Goal: Task Accomplishment & Management: Manage account settings

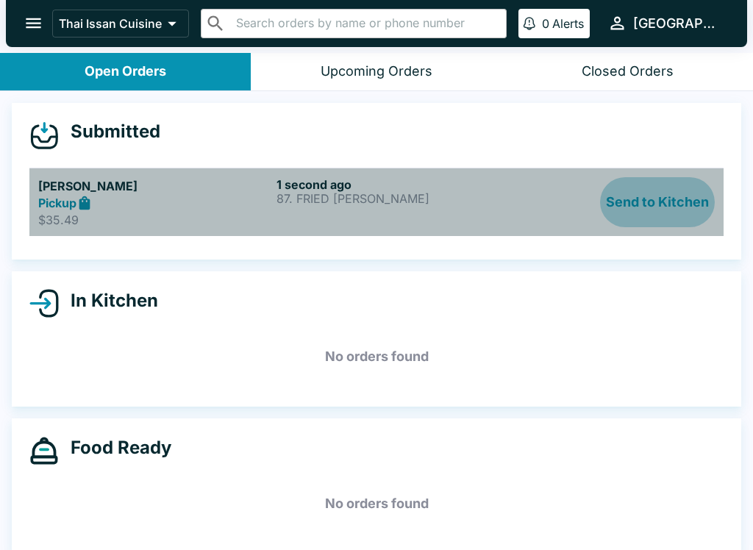
click at [690, 196] on button "Send to Kitchen" at bounding box center [657, 202] width 115 height 51
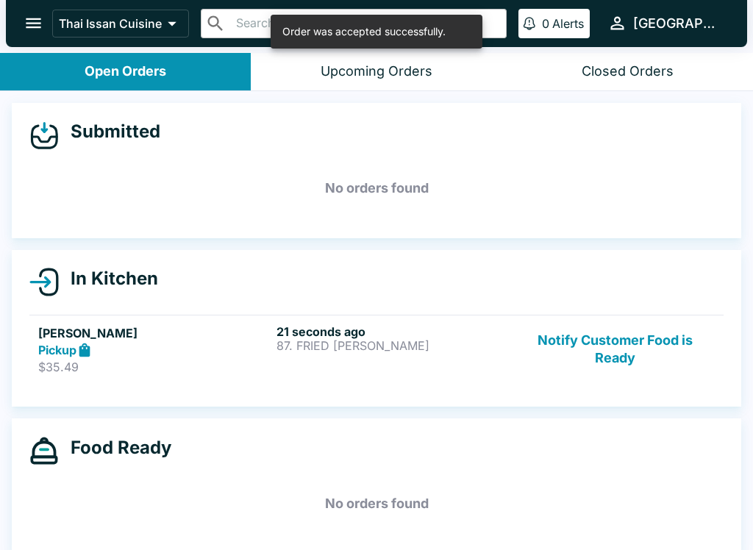
click at [438, 344] on p "87. FRIED [PERSON_NAME]" at bounding box center [393, 345] width 232 height 13
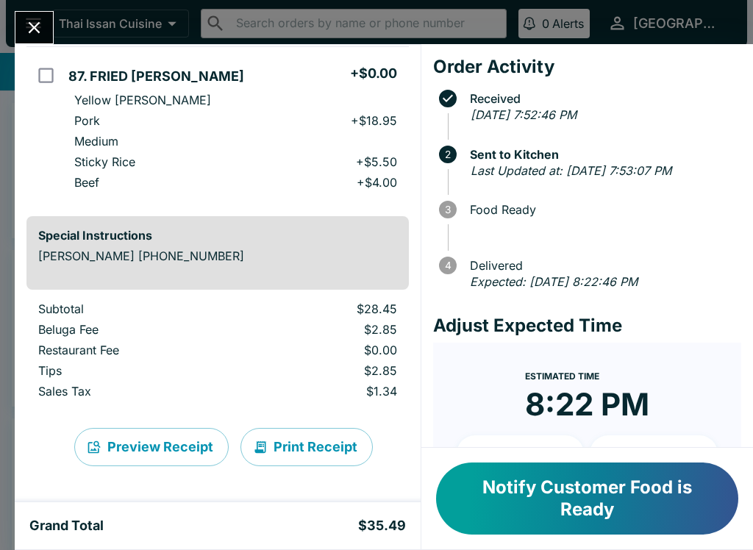
scroll to position [125, 0]
click at [48, 35] on button "Close" at bounding box center [34, 28] width 38 height 32
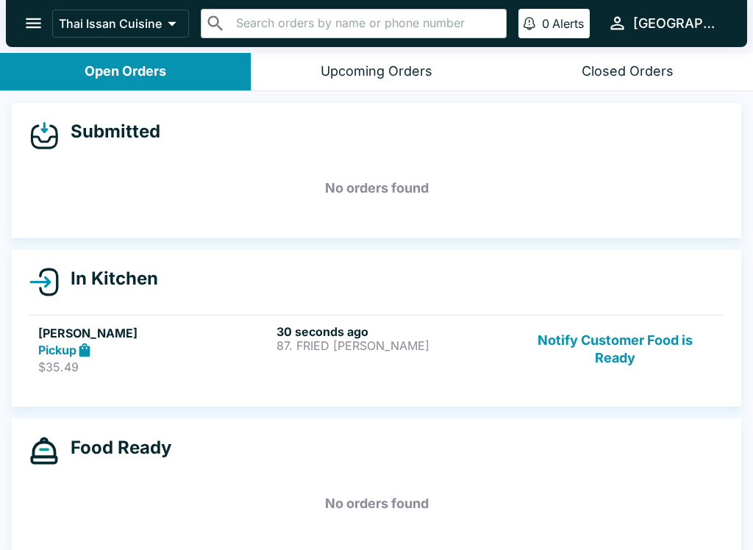
click at [436, 369] on div "30 seconds ago 87. FRIED [PERSON_NAME]" at bounding box center [393, 349] width 232 height 51
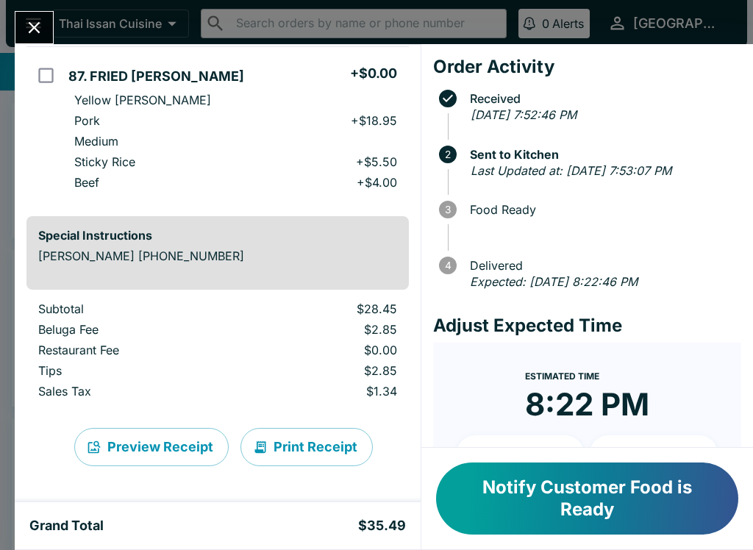
scroll to position [125, 0]
click at [303, 452] on button "Print Receipt" at bounding box center [306, 447] width 132 height 38
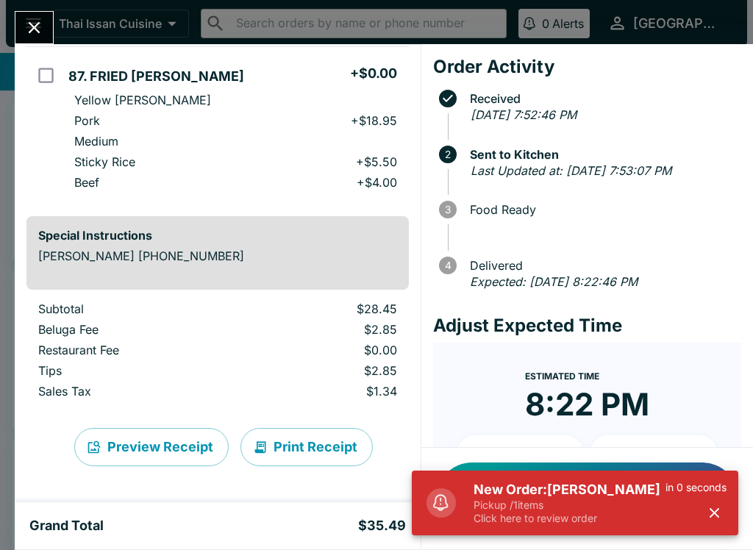
click at [18, 33] on button "Close" at bounding box center [34, 28] width 38 height 32
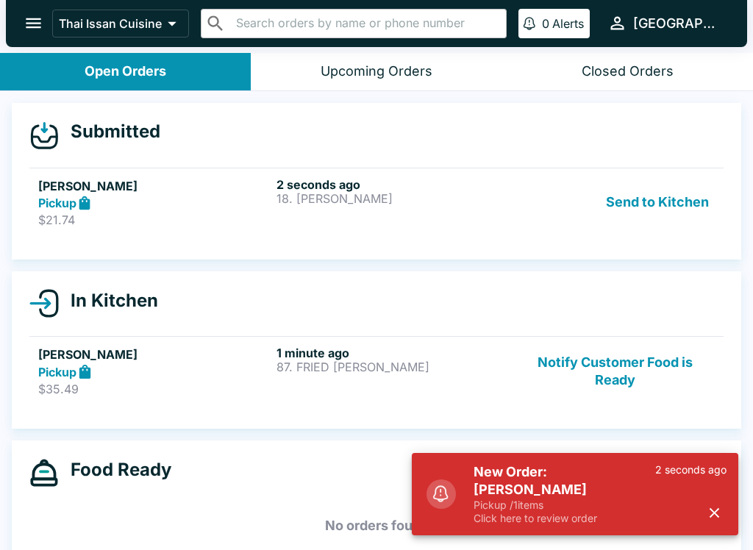
click at [659, 200] on button "Send to Kitchen" at bounding box center [657, 202] width 115 height 51
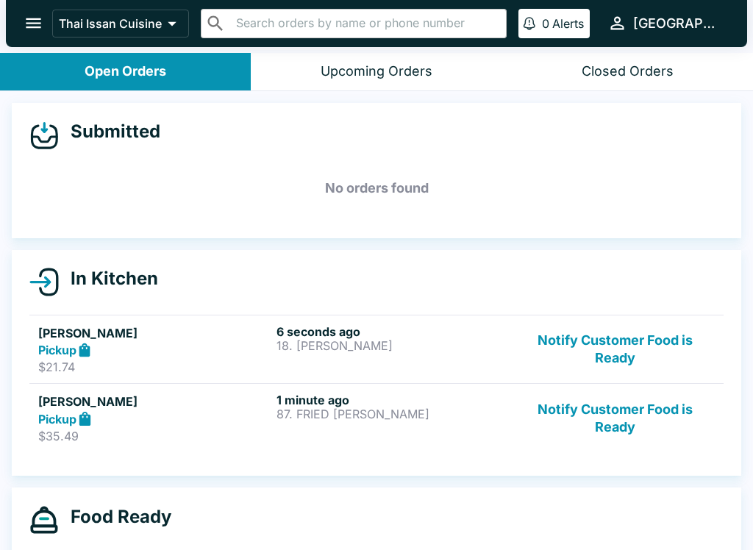
click at [410, 350] on p "18. [PERSON_NAME]" at bounding box center [393, 345] width 232 height 13
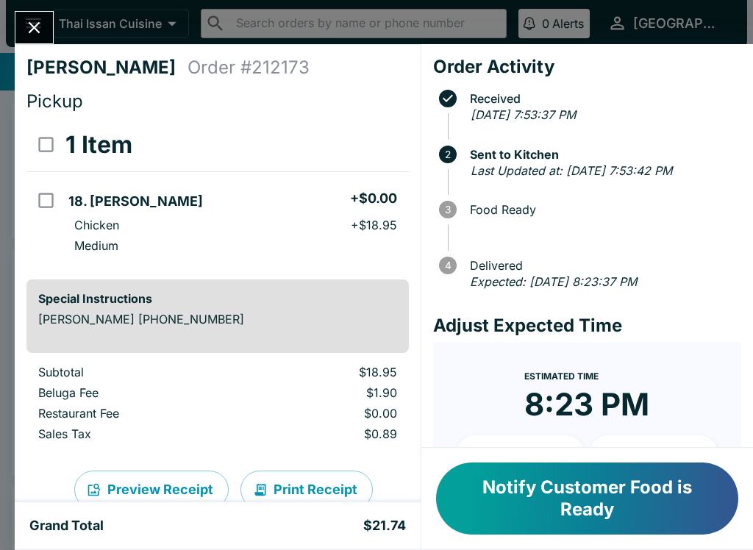
click at [327, 485] on button "Print Receipt" at bounding box center [306, 490] width 132 height 38
click at [22, 23] on button "Close" at bounding box center [34, 28] width 38 height 32
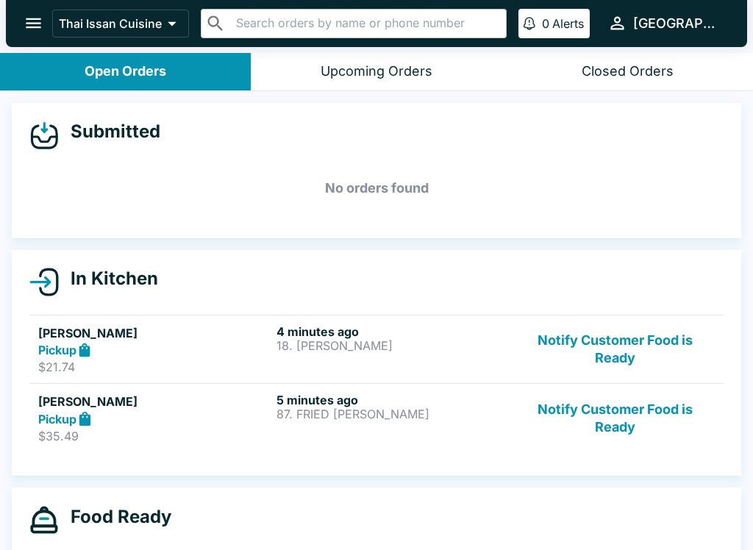
click at [463, 445] on link "[PERSON_NAME] Pickup $35.49 5 minutes ago 87. FRIED [PERSON_NAME] Notify Custom…" at bounding box center [376, 417] width 694 height 69
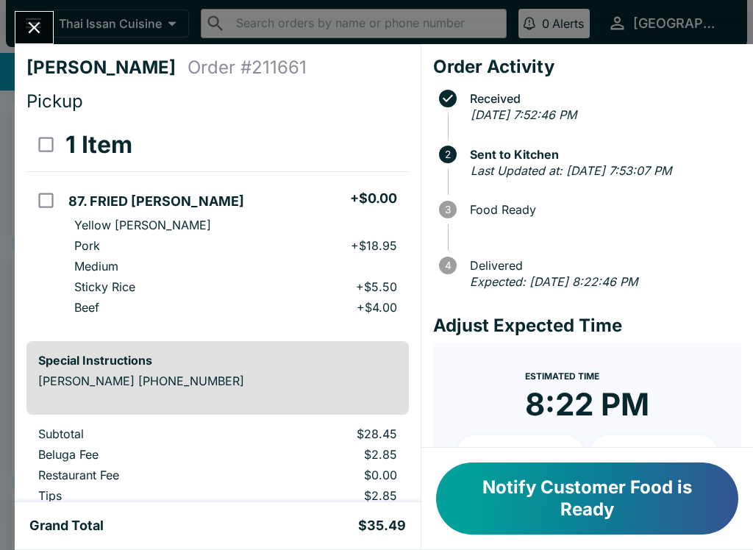
click at [20, 21] on button "Close" at bounding box center [34, 28] width 38 height 32
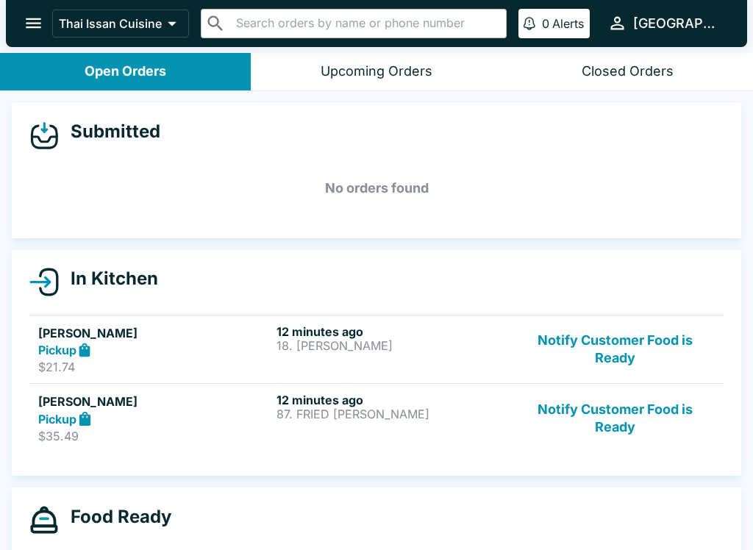
click at [638, 426] on button "Notify Customer Food is Ready" at bounding box center [615, 418] width 199 height 51
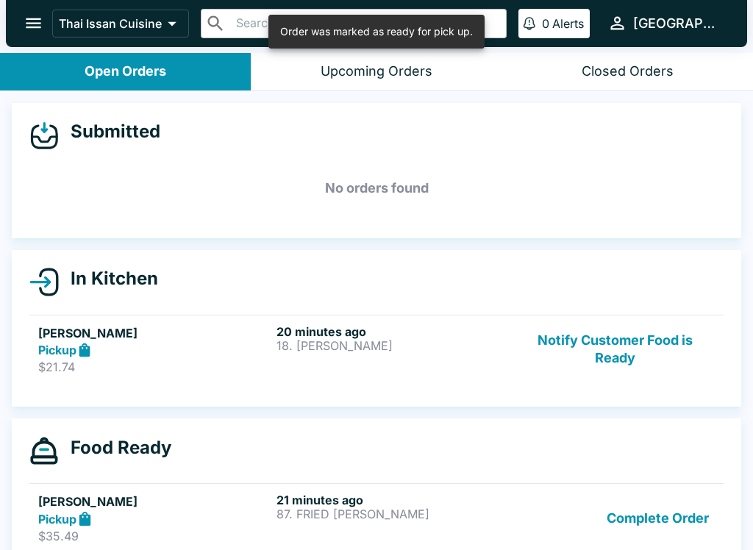
click at [659, 520] on button "Complete Order" at bounding box center [658, 518] width 114 height 51
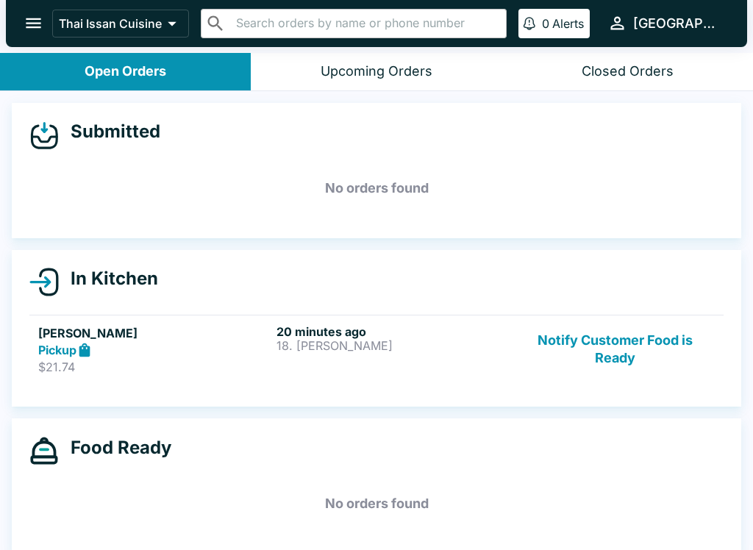
click at [613, 350] on button "Notify Customer Food is Ready" at bounding box center [615, 349] width 199 height 51
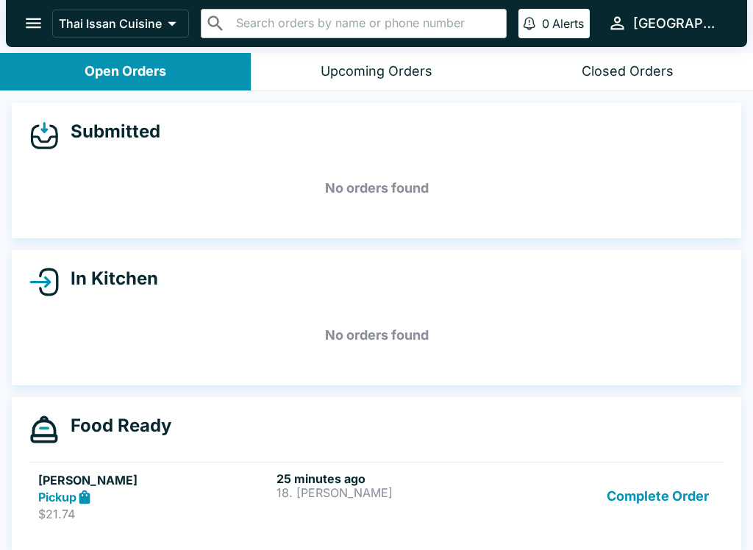
click at [682, 496] on button "Complete Order" at bounding box center [658, 496] width 114 height 51
